Goal: Task Accomplishment & Management: Use online tool/utility

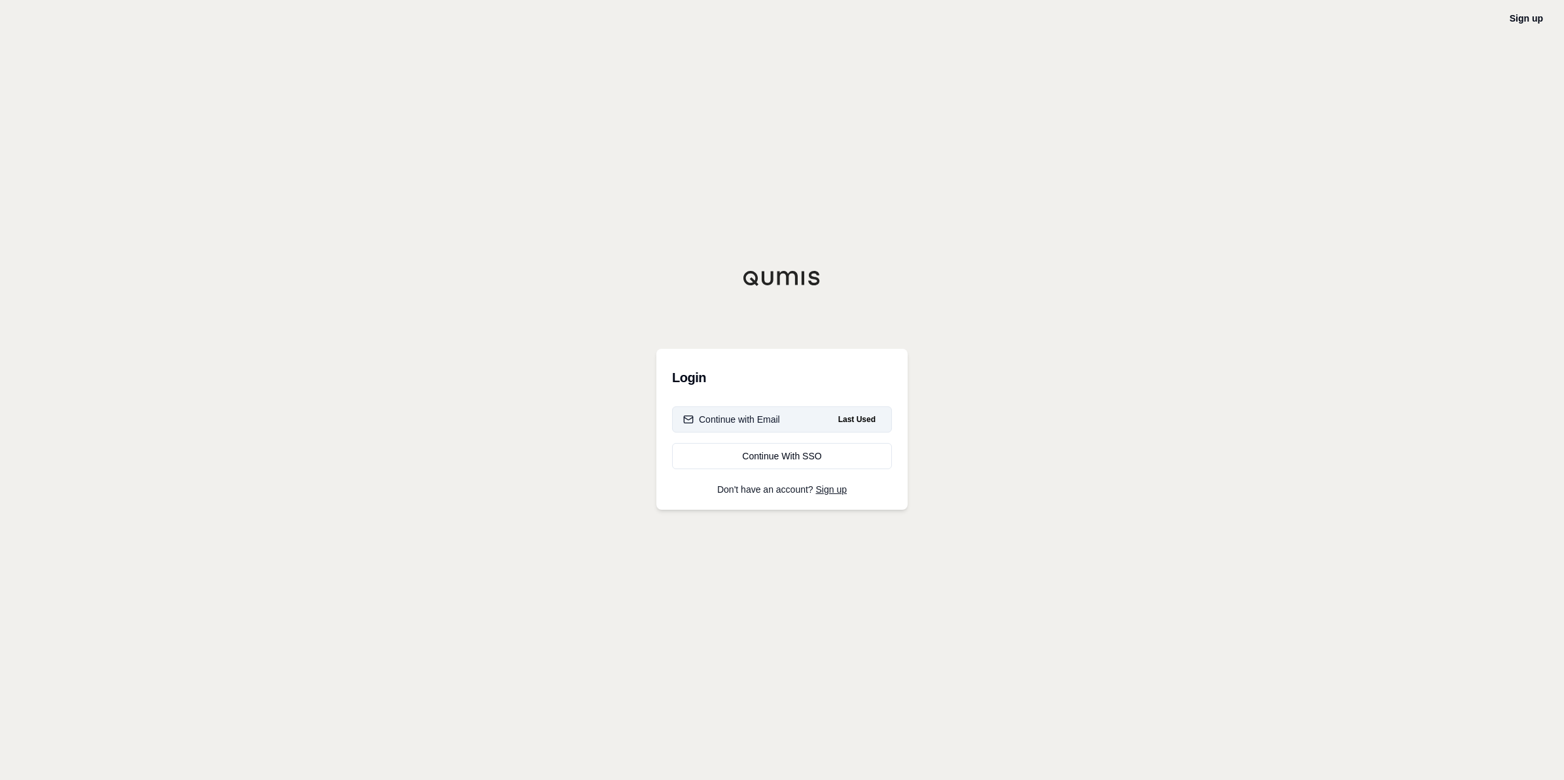
click at [733, 411] on button "Continue with Email Last Used" at bounding box center [782, 419] width 220 height 26
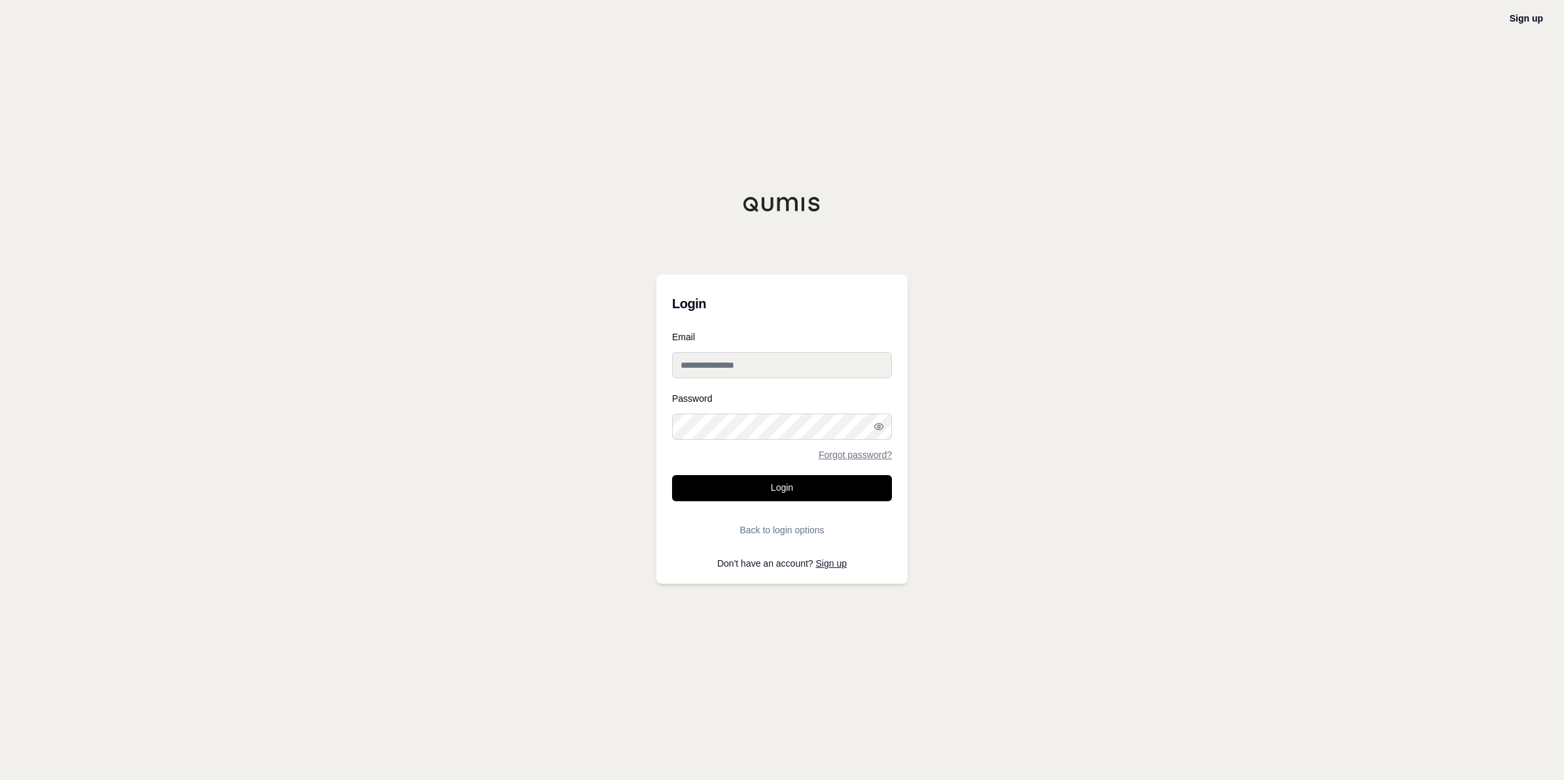
type input "**********"
click at [747, 481] on button "Login" at bounding box center [782, 488] width 220 height 26
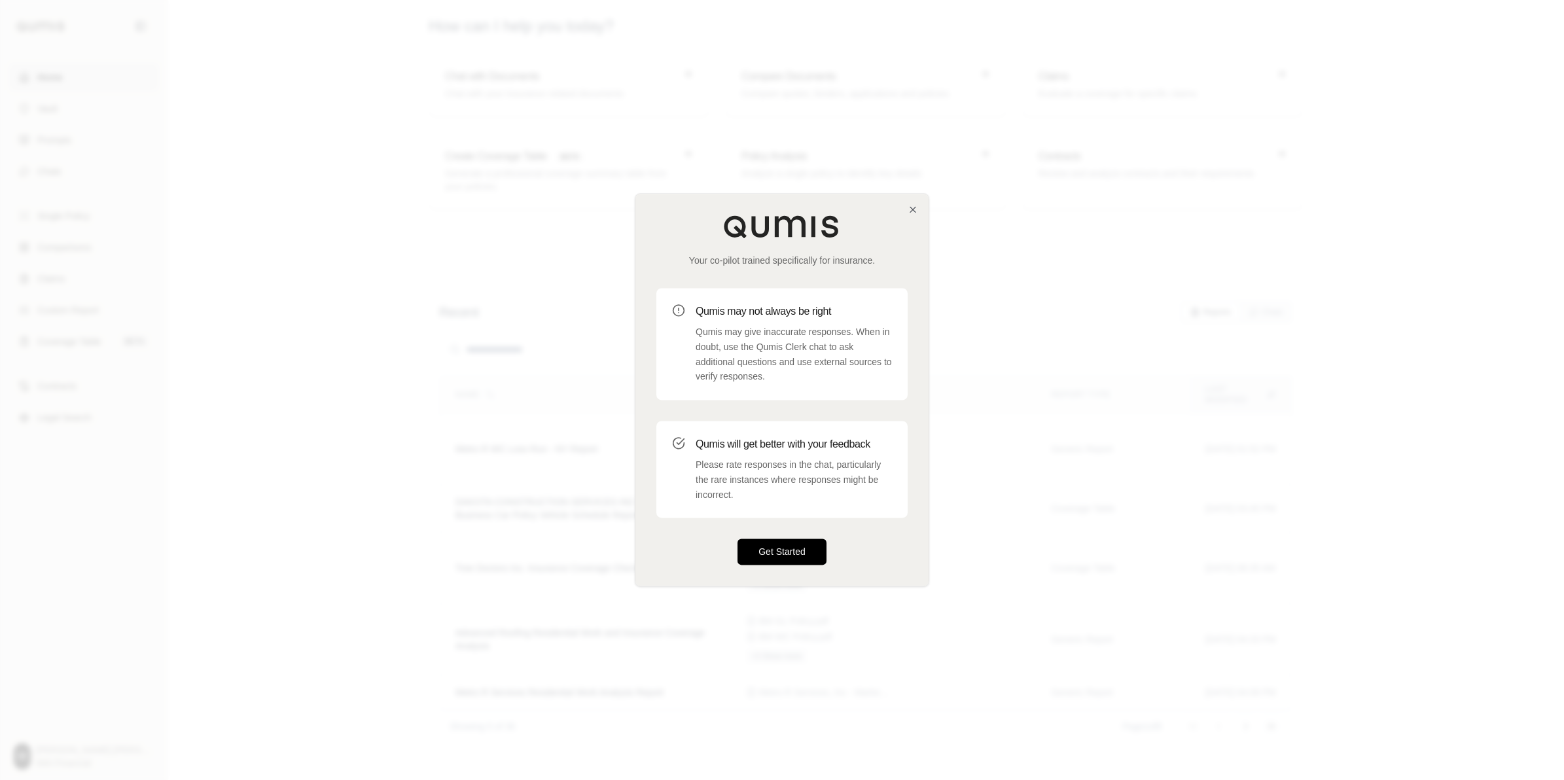
click at [776, 538] on button "Get Started" at bounding box center [781, 552] width 89 height 26
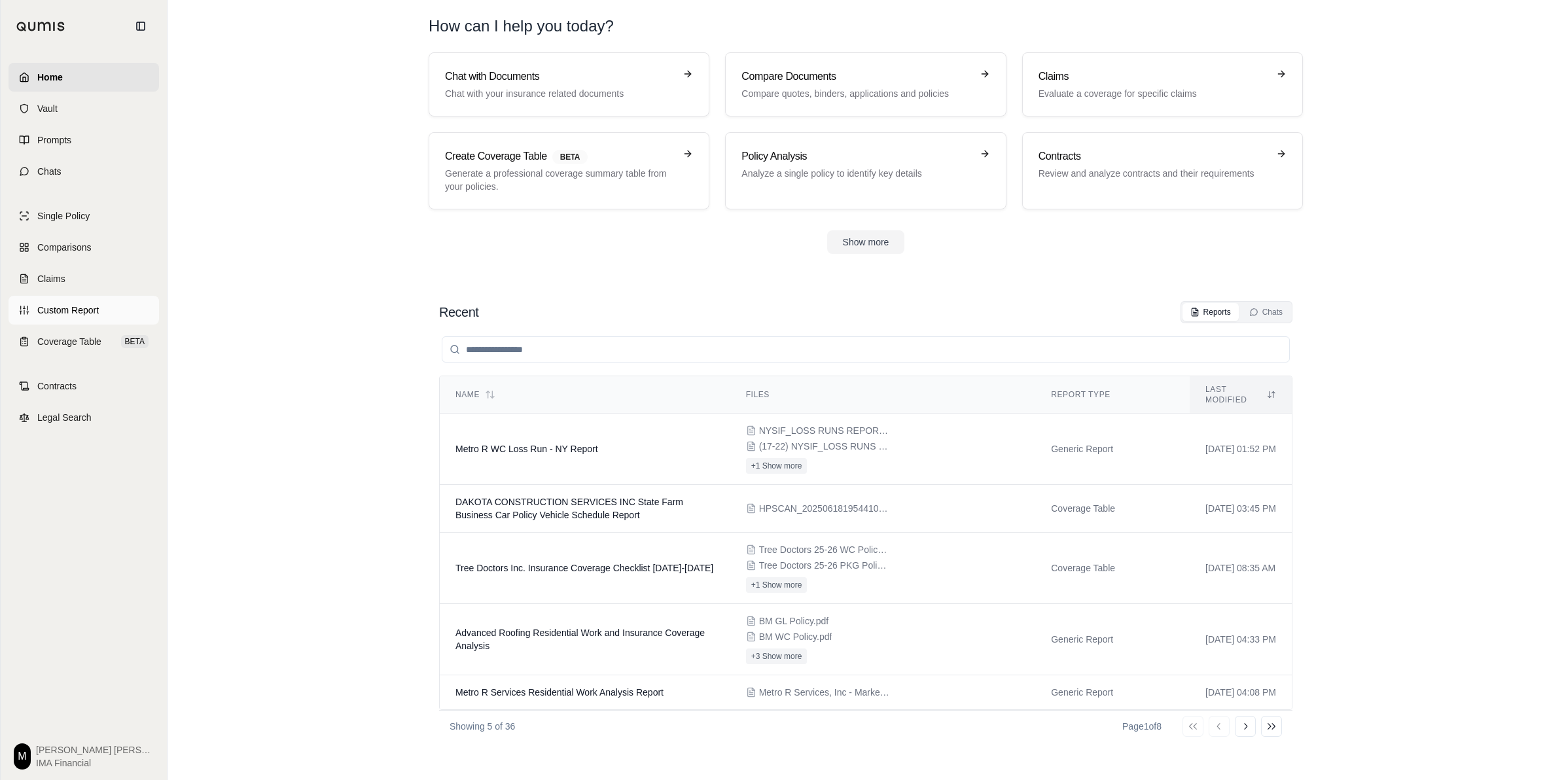
click at [95, 317] on link "Custom Report" at bounding box center [84, 310] width 150 height 29
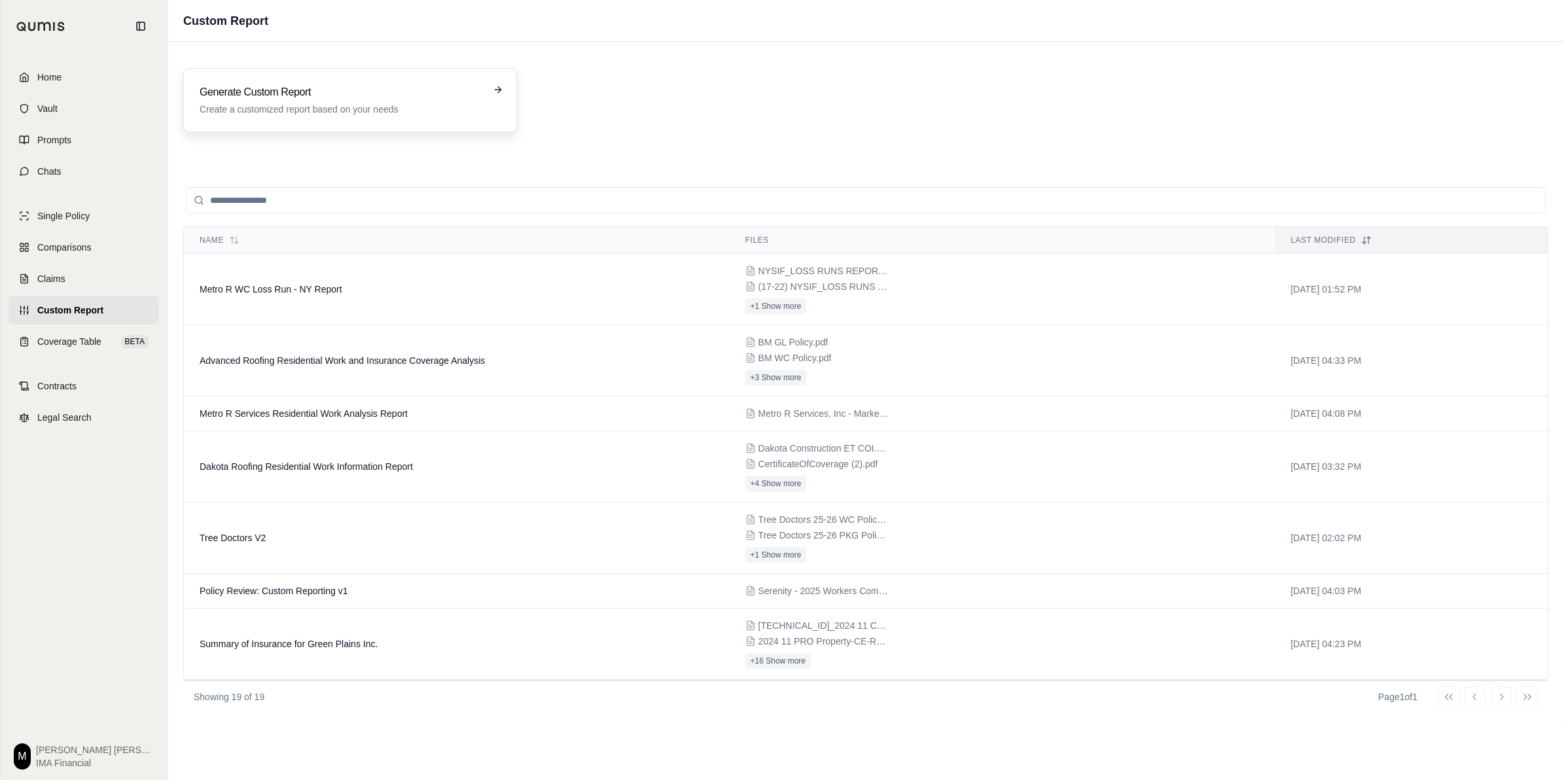
click at [251, 90] on h3 "Generate Custom Report" at bounding box center [341, 92] width 283 height 16
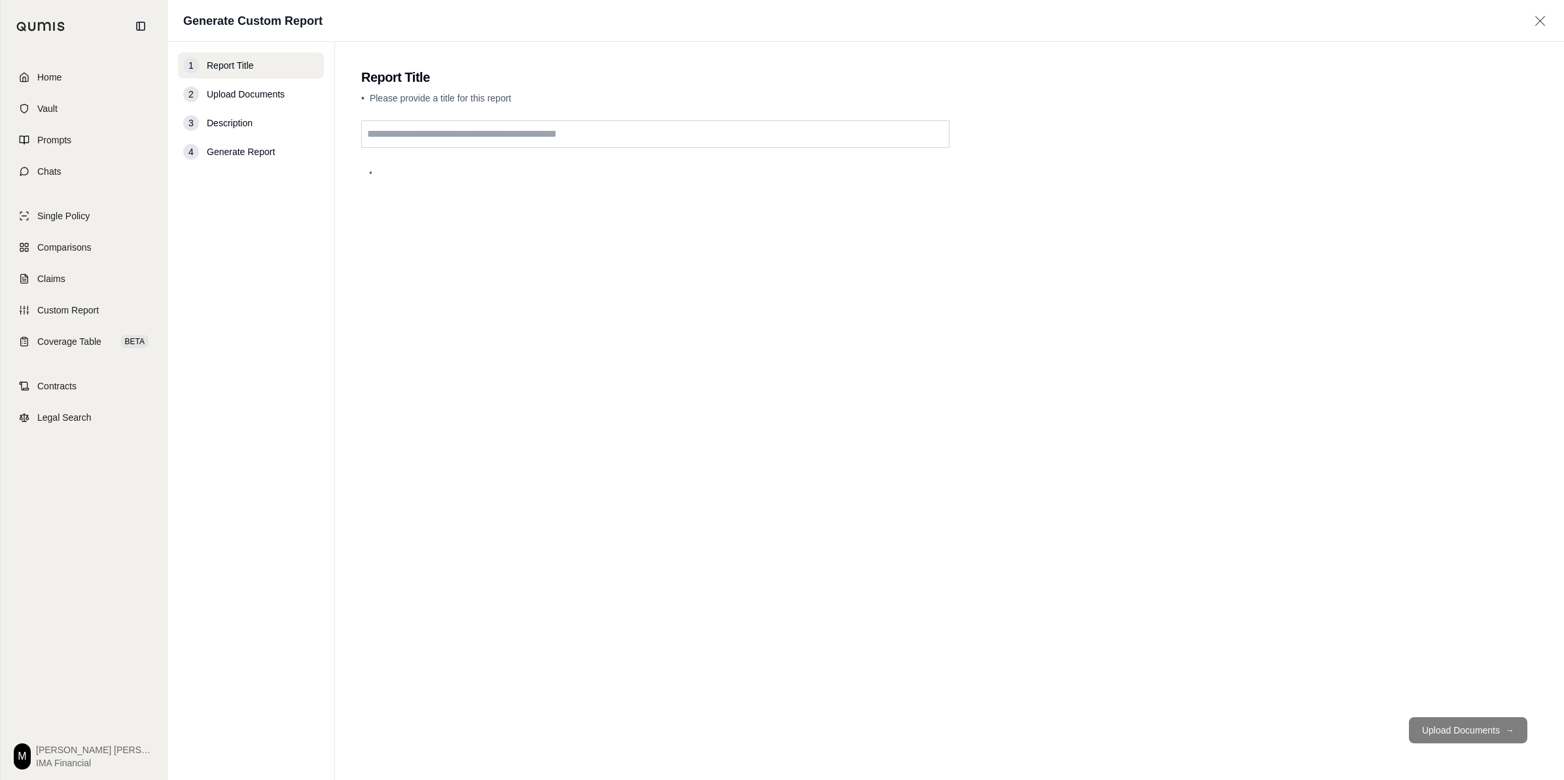
click at [480, 137] on input "text" at bounding box center [655, 133] width 588 height 27
type input "**********"
click at [776, 538] on button "Upload Documents →" at bounding box center [1468, 730] width 118 height 26
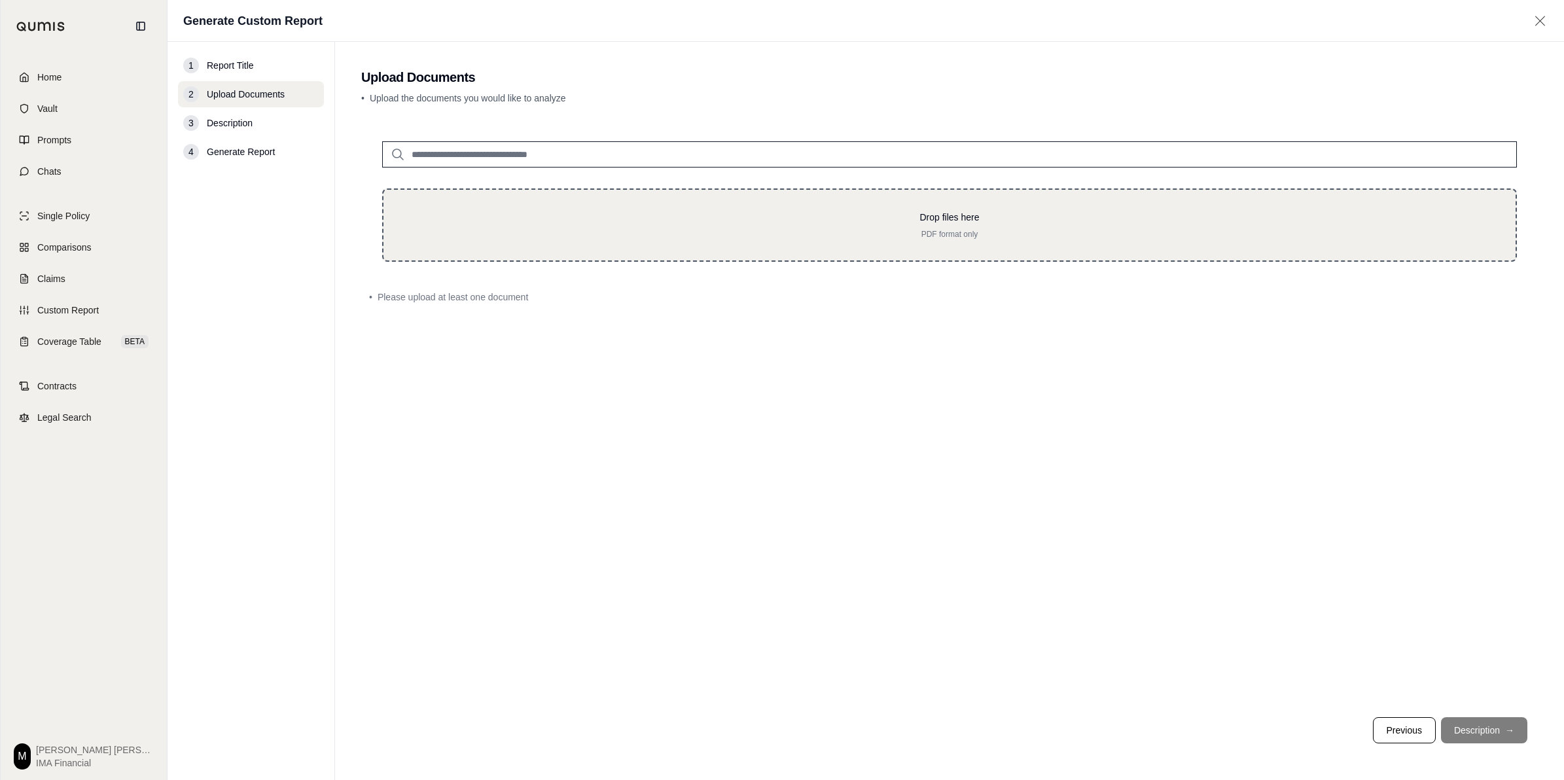
click at [650, 230] on p "PDF format only" at bounding box center [949, 234] width 1090 height 10
type input "**********"
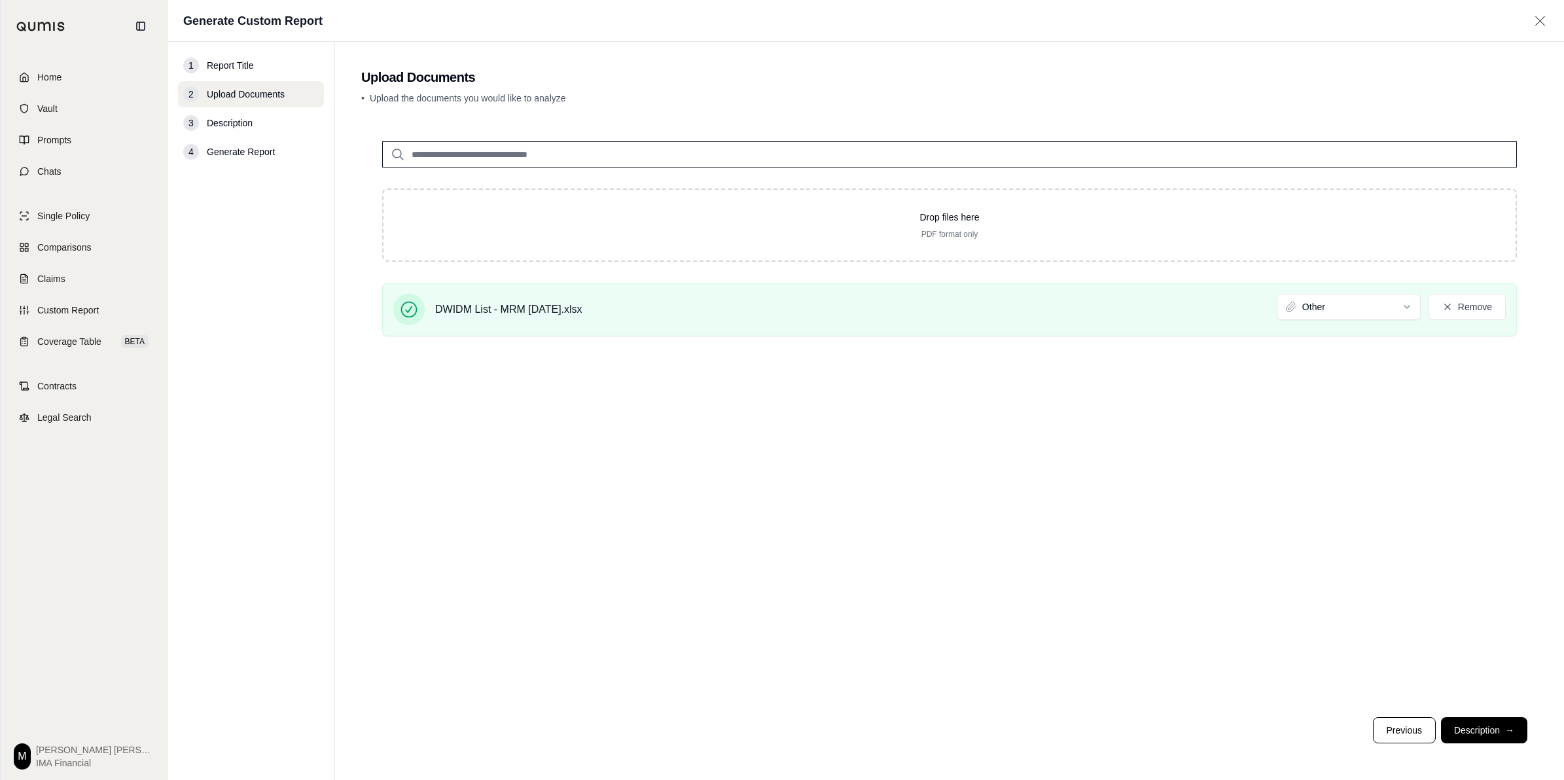
click at [776, 538] on button "Description →" at bounding box center [1484, 730] width 86 height 26
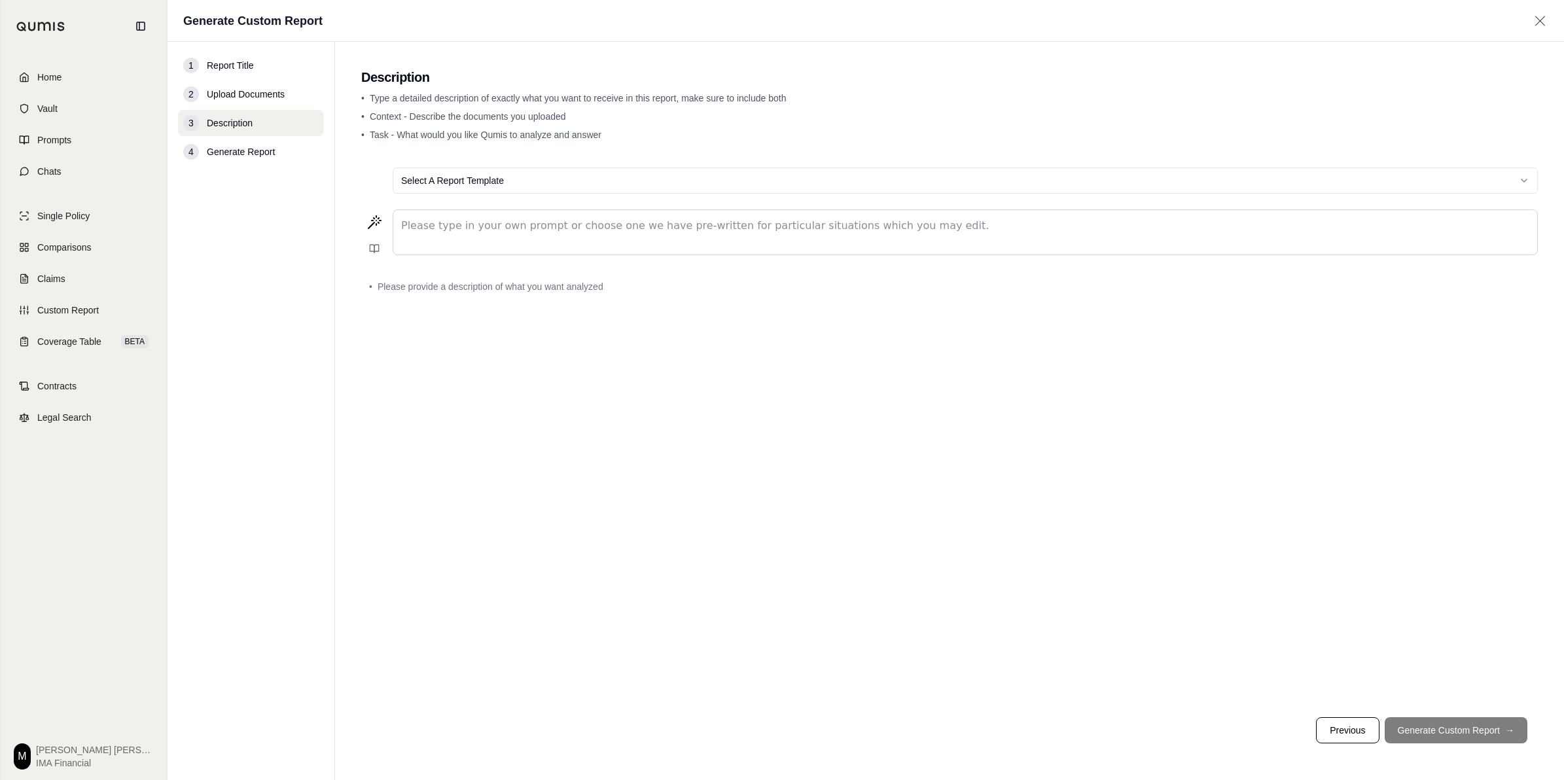
click at [589, 221] on p "editable markdown" at bounding box center [965, 226] width 1128 height 16
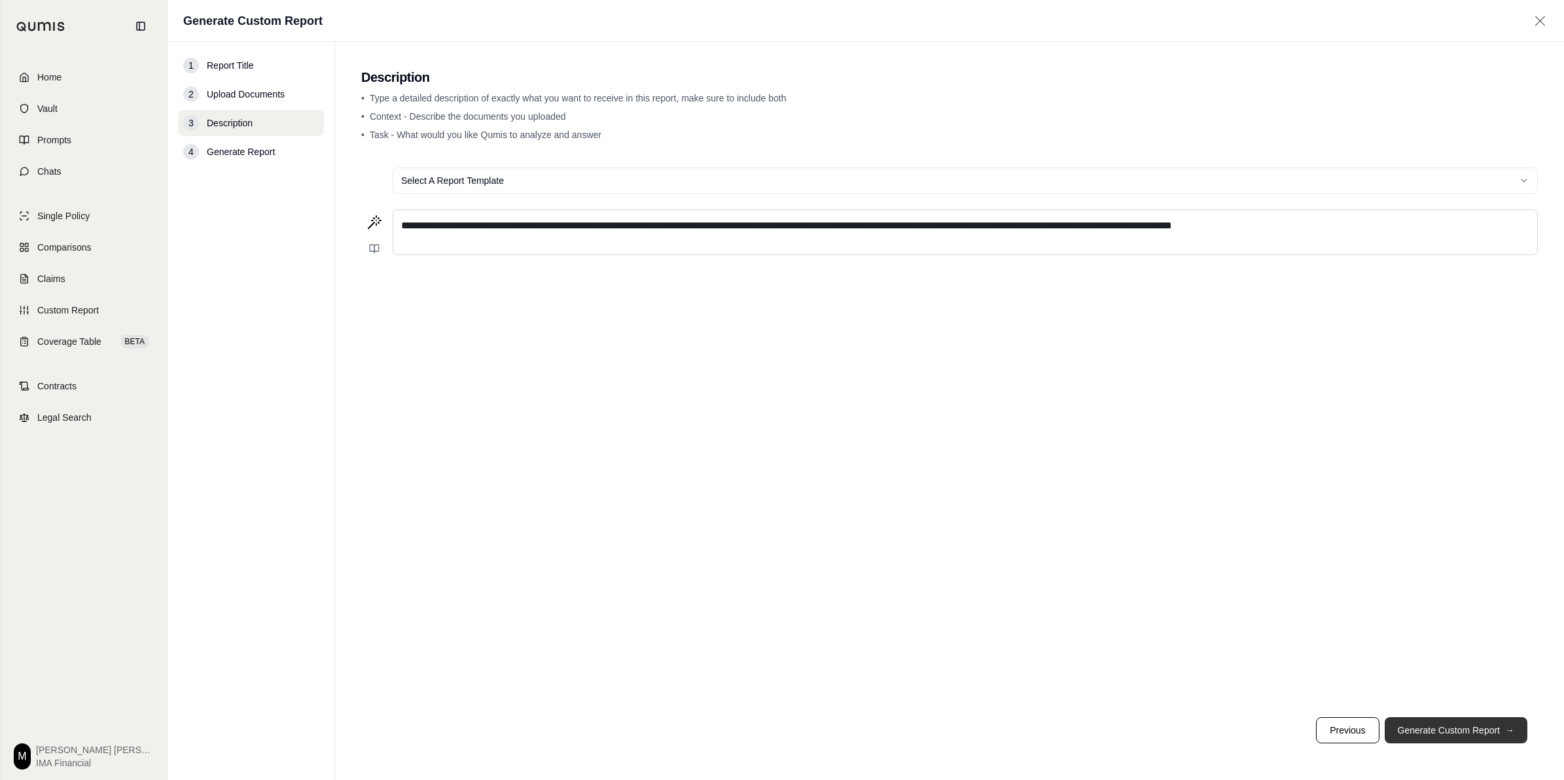
click at [776, 538] on button "Generate Custom Report →" at bounding box center [1455, 730] width 143 height 26
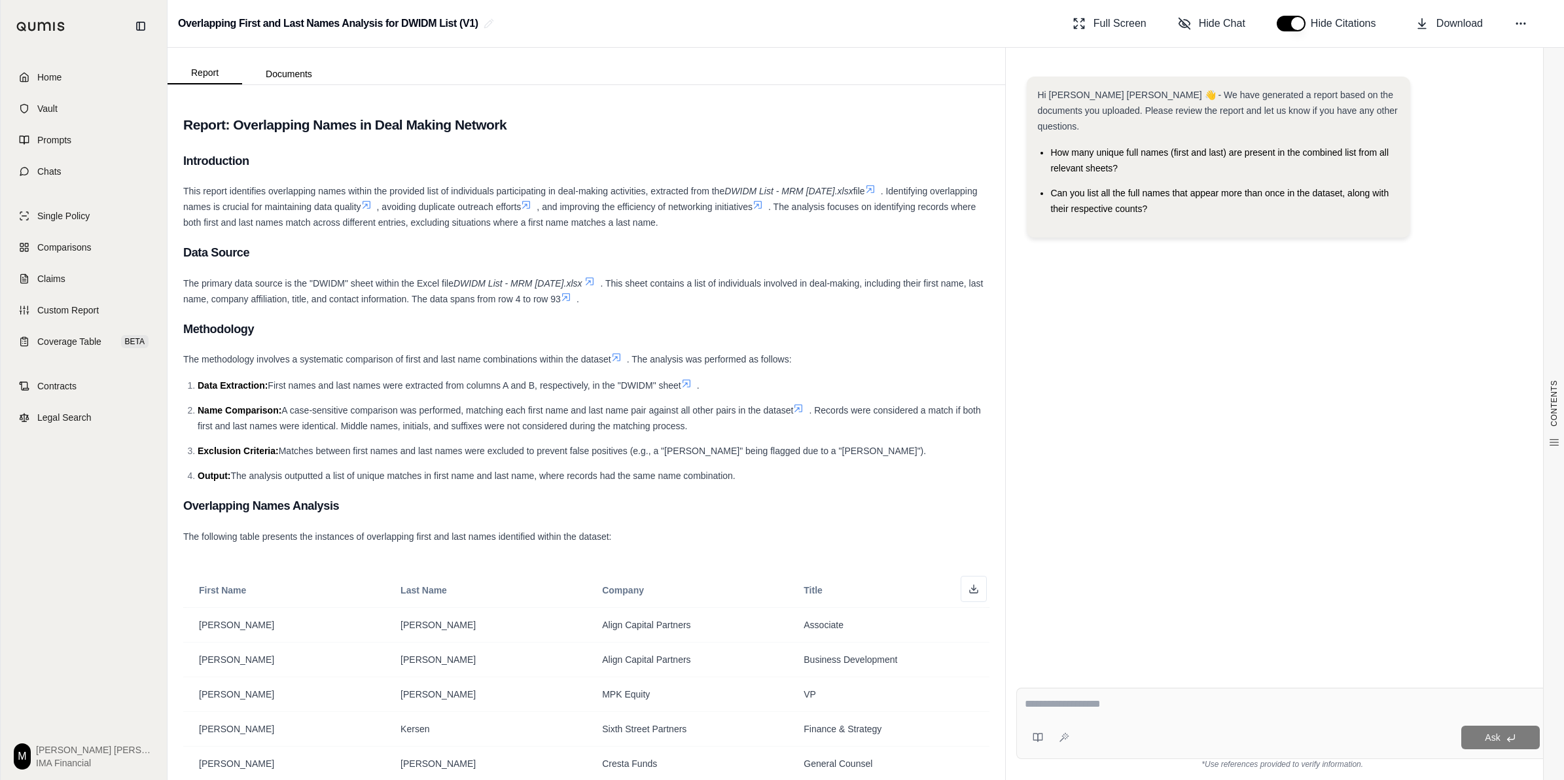
click at [757, 396] on ol "Data Extraction: First names and last names were extracted from columns A and B…" at bounding box center [586, 430] width 806 height 106
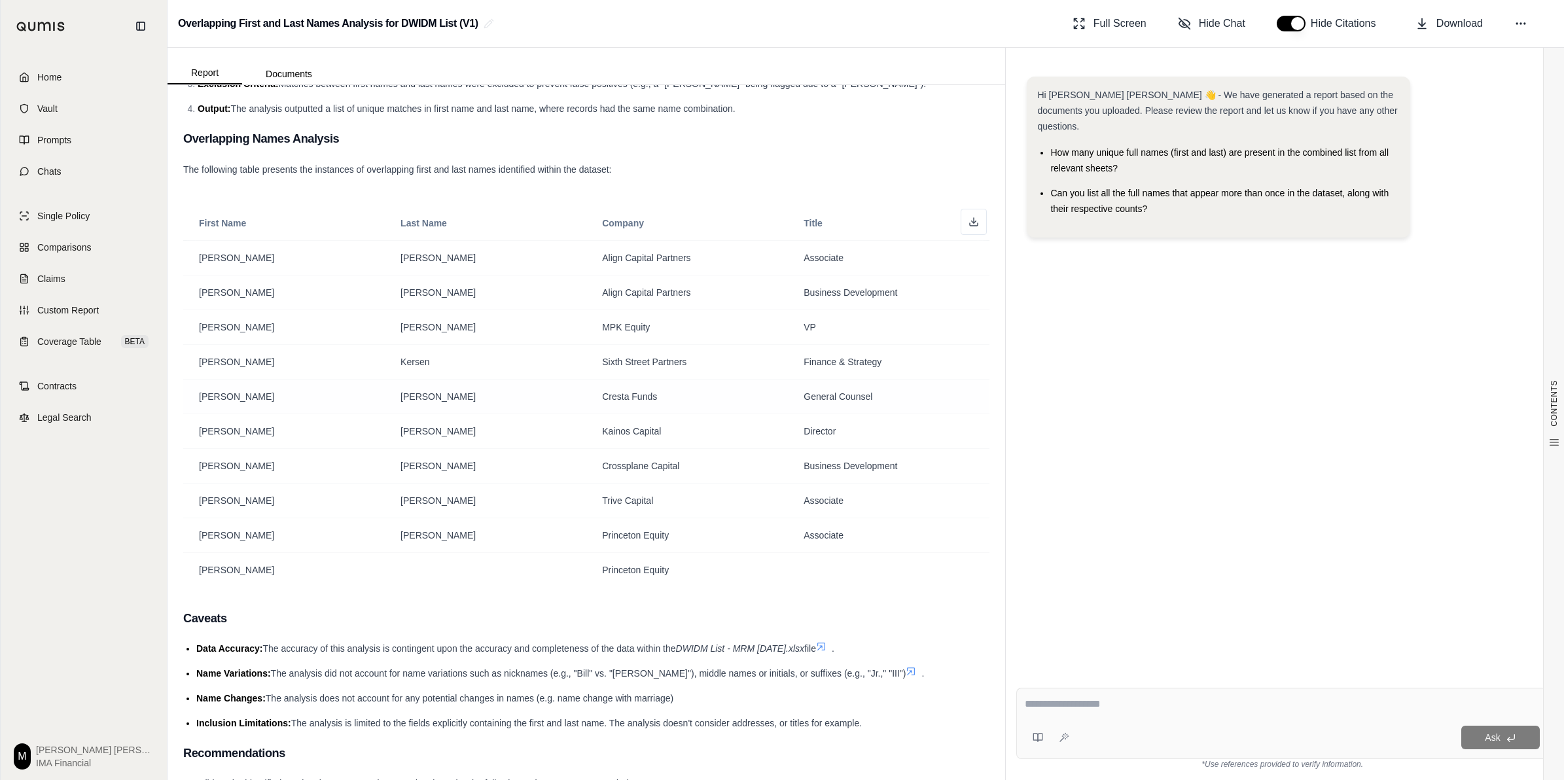
scroll to position [327, 0]
